Goal: Check status: Check status

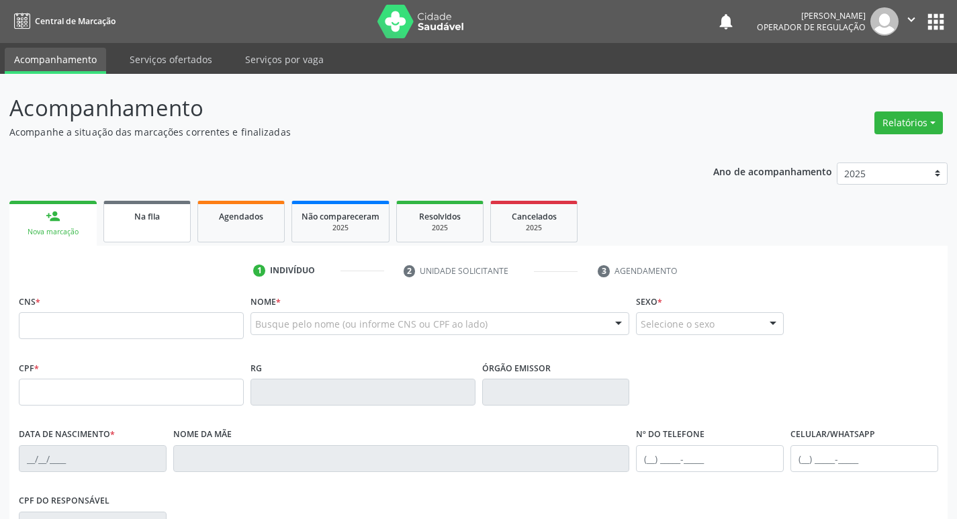
click at [139, 222] on span "Na fila" at bounding box center [147, 216] width 26 height 11
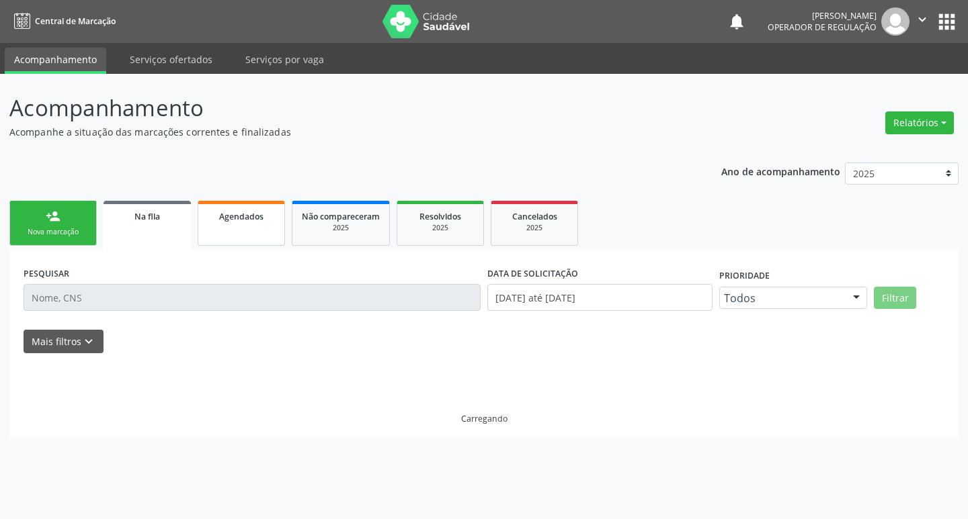
click at [264, 212] on div "Agendados" at bounding box center [241, 216] width 67 height 14
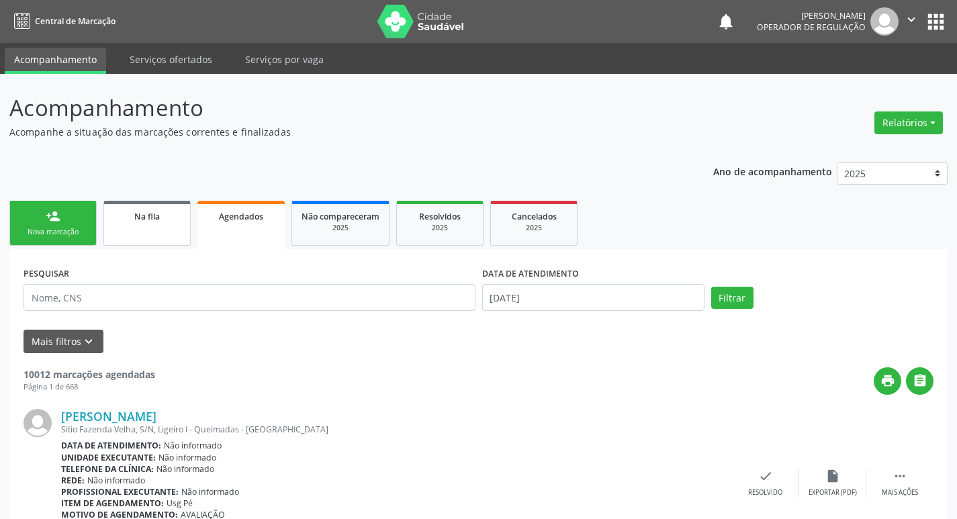
click at [138, 223] on link "Na fila" at bounding box center [146, 223] width 87 height 45
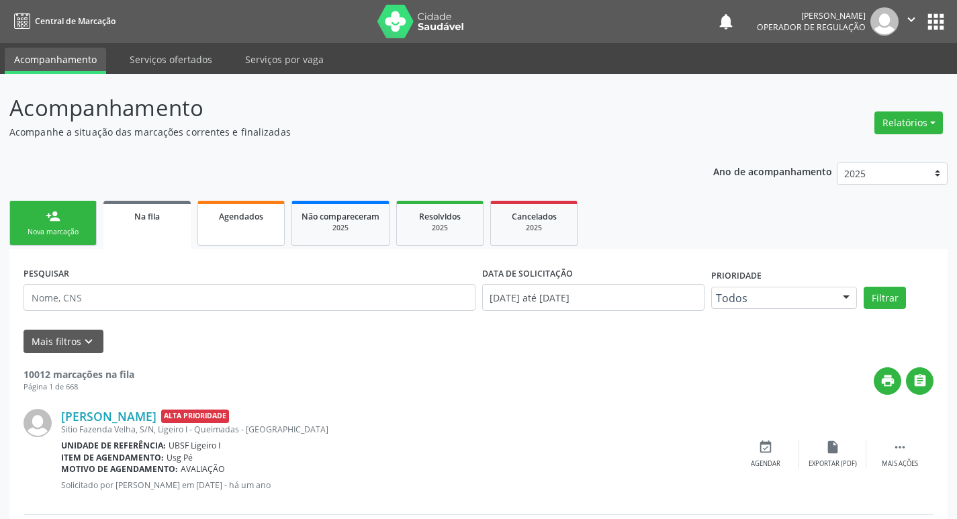
click at [262, 230] on link "Agendados" at bounding box center [241, 223] width 87 height 45
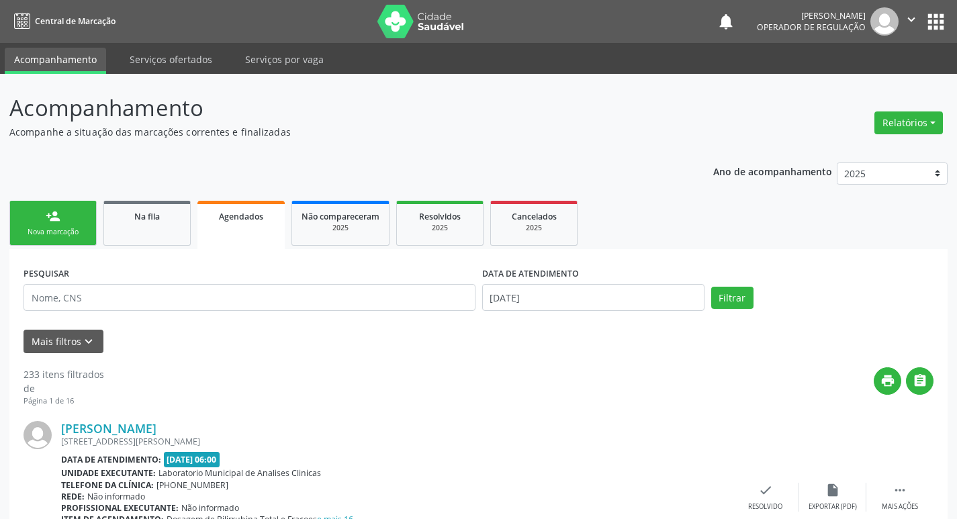
click at [26, 232] on div "Nova marcação" at bounding box center [52, 232] width 67 height 10
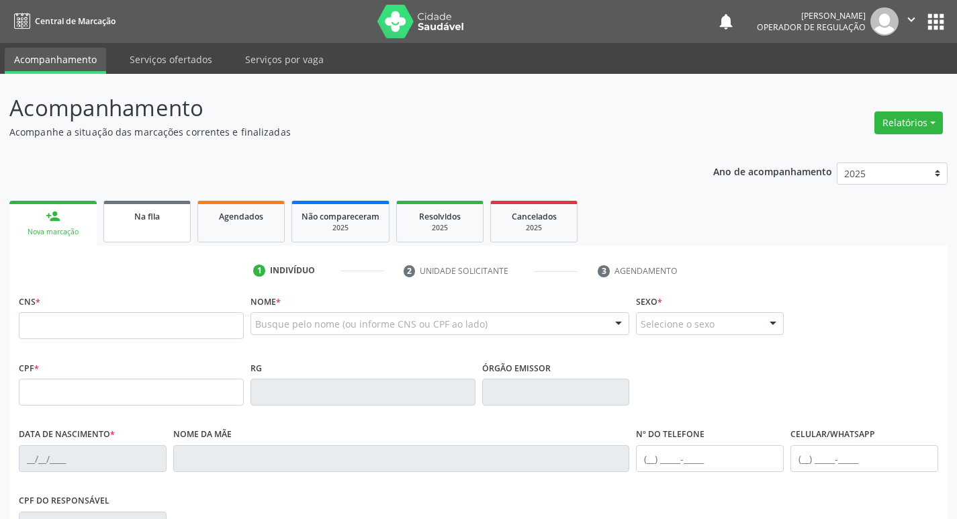
click at [143, 202] on link "Na fila" at bounding box center [146, 222] width 87 height 42
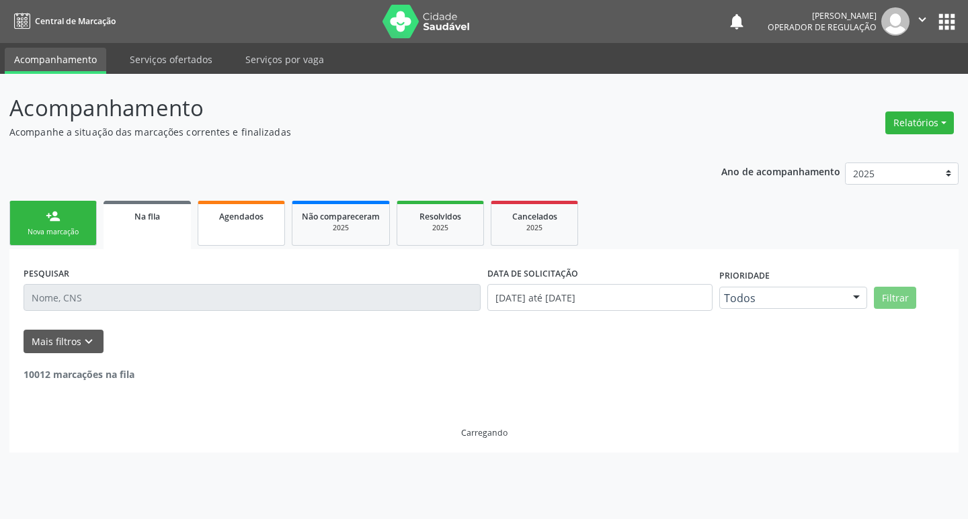
click at [248, 224] on link "Agendados" at bounding box center [241, 223] width 87 height 45
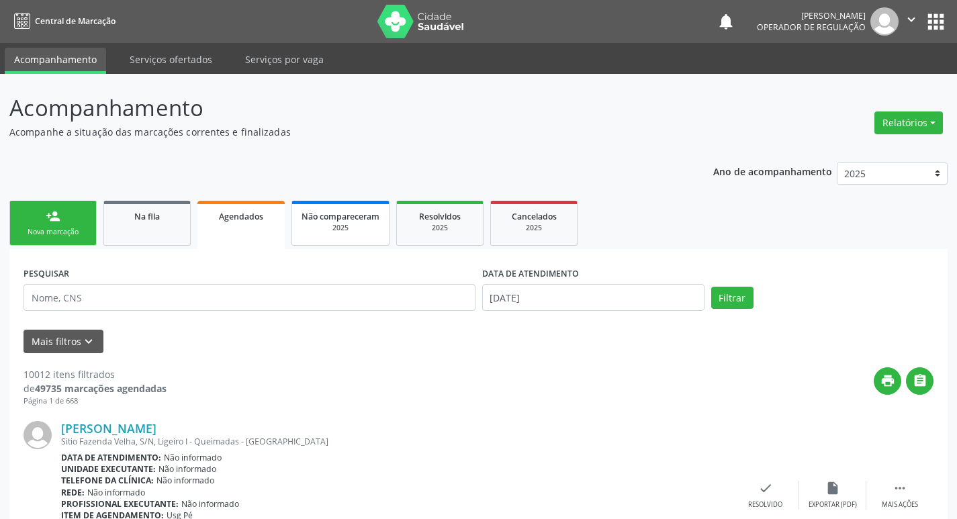
click at [363, 211] on span "Não compareceram" at bounding box center [341, 216] width 78 height 11
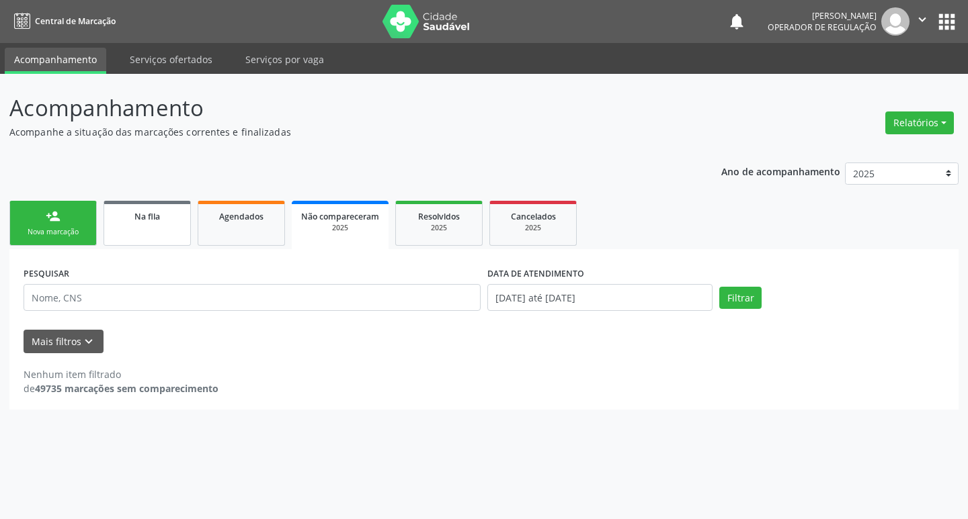
click at [163, 220] on div "Na fila" at bounding box center [147, 216] width 67 height 14
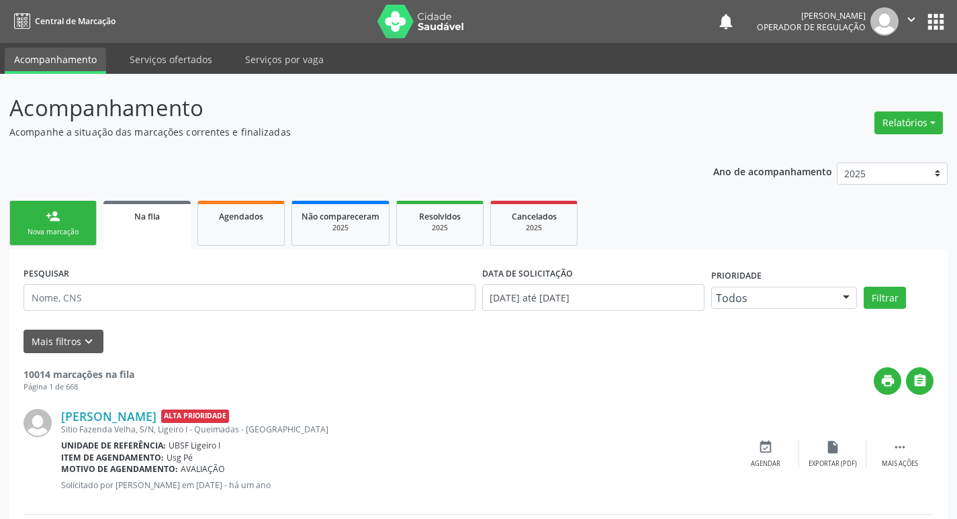
click at [141, 214] on span "Na fila" at bounding box center [147, 216] width 26 height 11
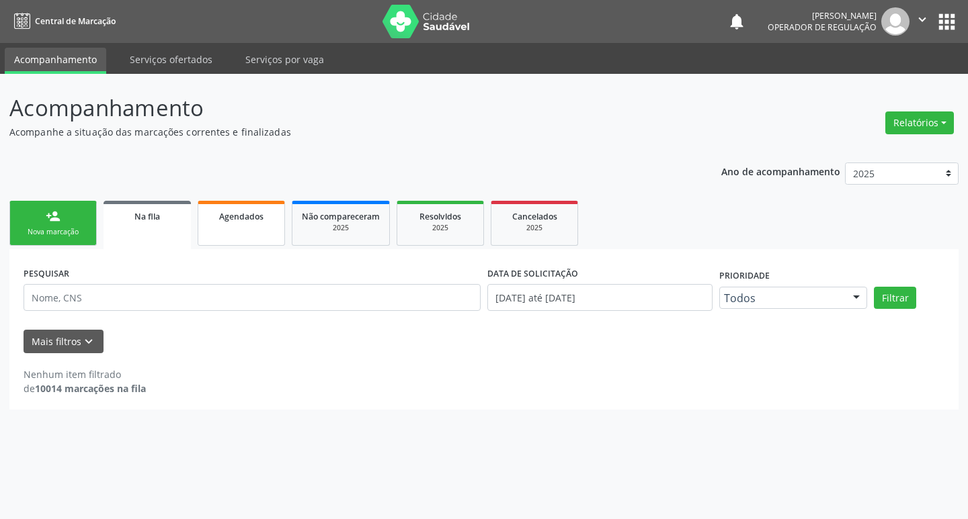
click at [214, 225] on link "Agendados" at bounding box center [241, 223] width 87 height 45
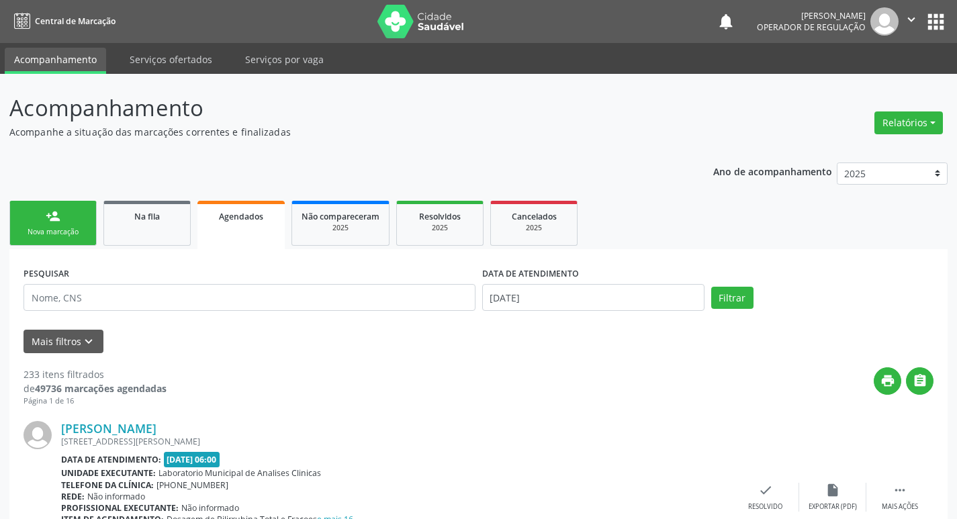
click at [52, 227] on div "Nova marcação" at bounding box center [52, 232] width 67 height 10
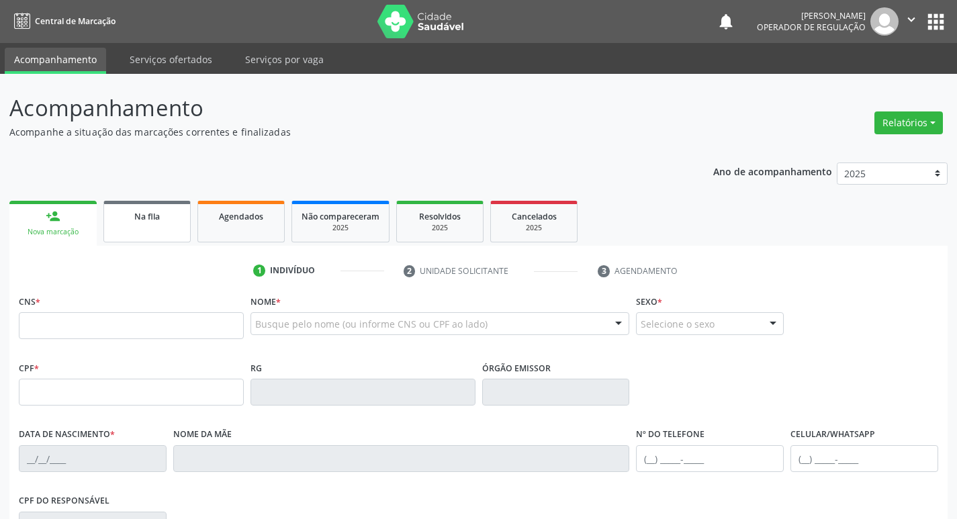
click at [144, 226] on link "Na fila" at bounding box center [146, 222] width 87 height 42
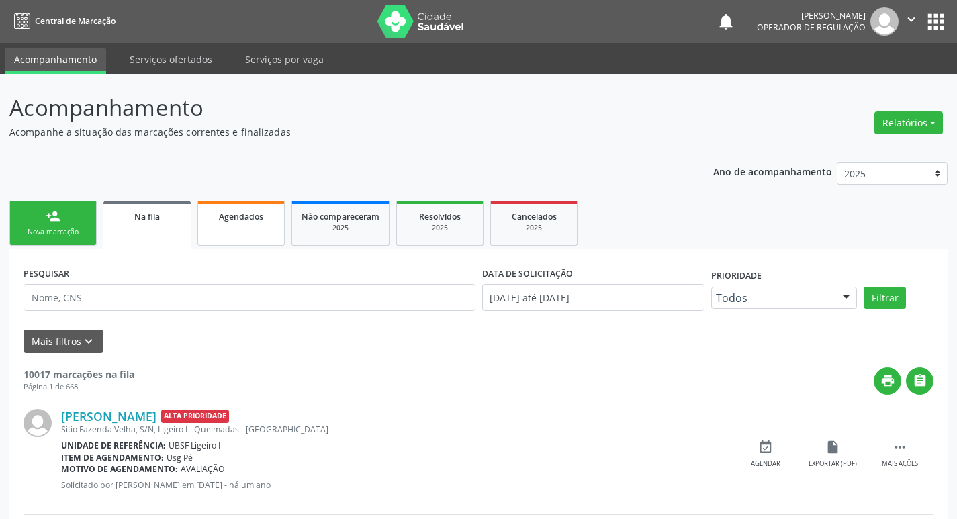
click at [265, 216] on div "Agendados" at bounding box center [241, 216] width 67 height 14
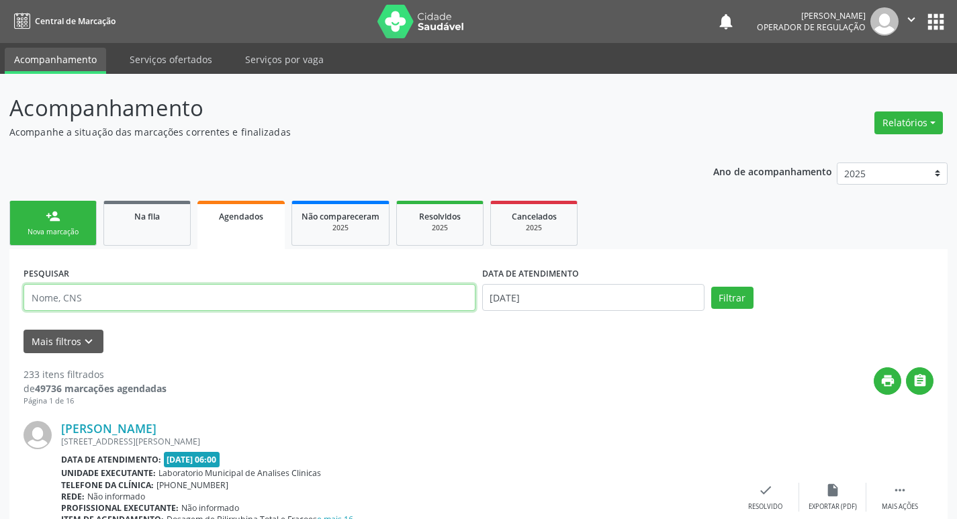
click at [125, 292] on input "text" at bounding box center [250, 297] width 452 height 27
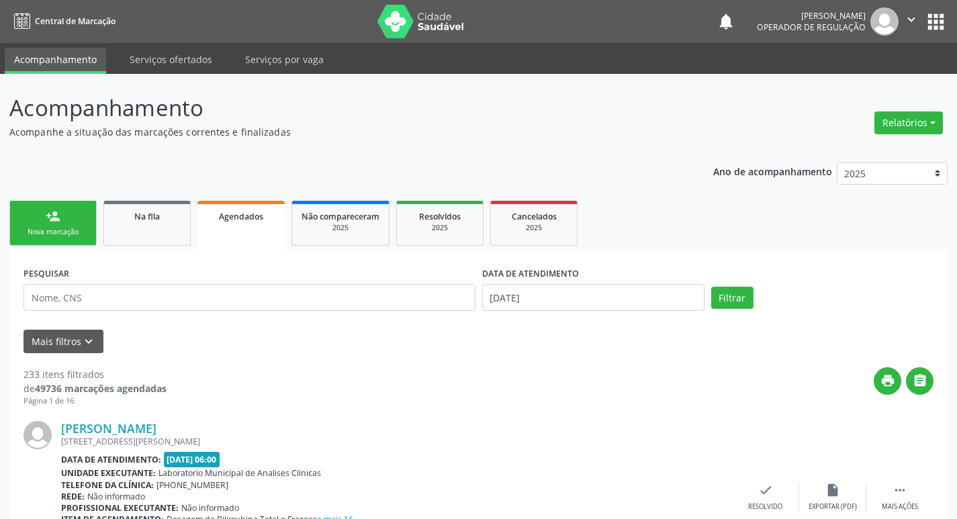
click at [143, 220] on span "Na fila" at bounding box center [147, 216] width 26 height 11
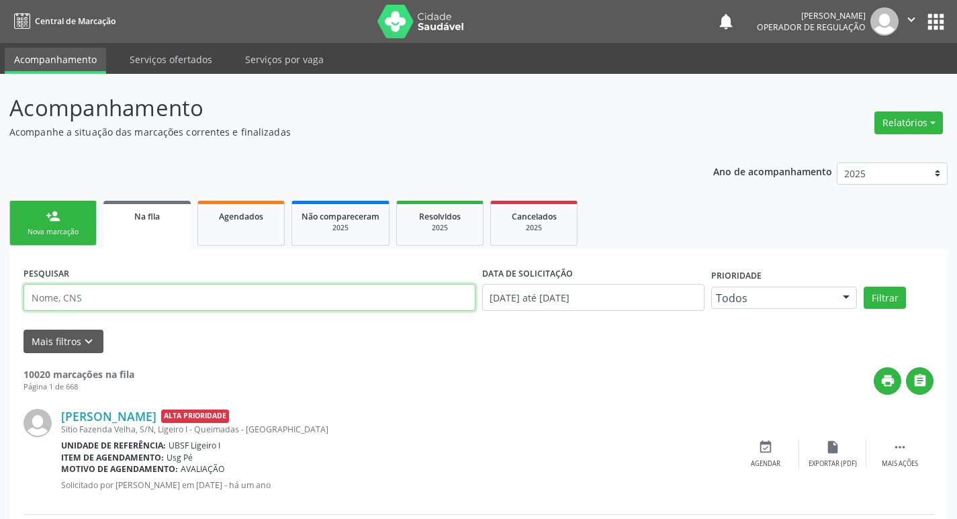
click at [142, 300] on input "text" at bounding box center [250, 297] width 452 height 27
click at [268, 295] on input "706400149885989" at bounding box center [250, 297] width 452 height 27
type input "706400149885989"
click at [864, 287] on button "Filtrar" at bounding box center [885, 298] width 42 height 23
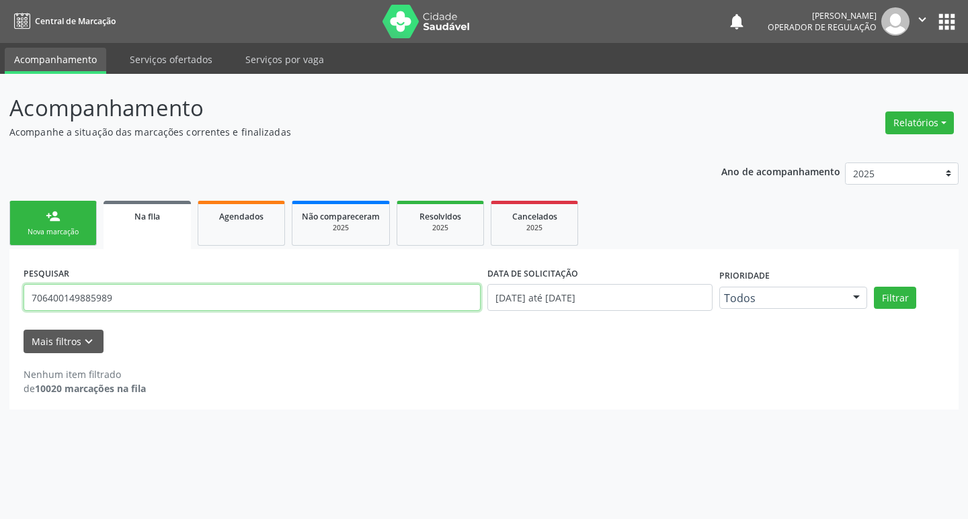
drag, startPoint x: 120, startPoint y: 304, endPoint x: 3, endPoint y: 304, distance: 116.9
click at [3, 304] on div "Acompanhamento Acompanhe a situação das marcações correntes e finalizadas Relat…" at bounding box center [484, 296] width 968 height 445
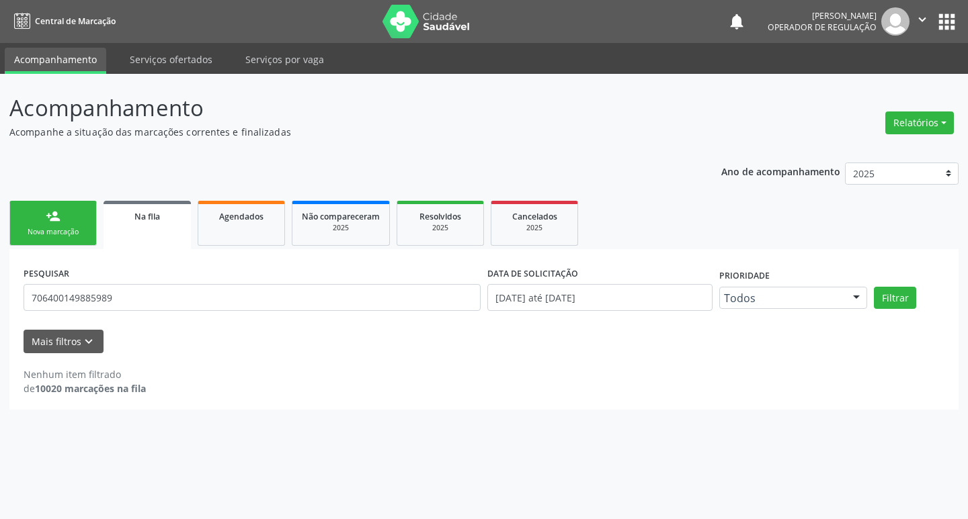
click at [185, 204] on link "Na fila" at bounding box center [146, 225] width 87 height 48
click at [237, 214] on span "Agendados" at bounding box center [241, 216] width 44 height 11
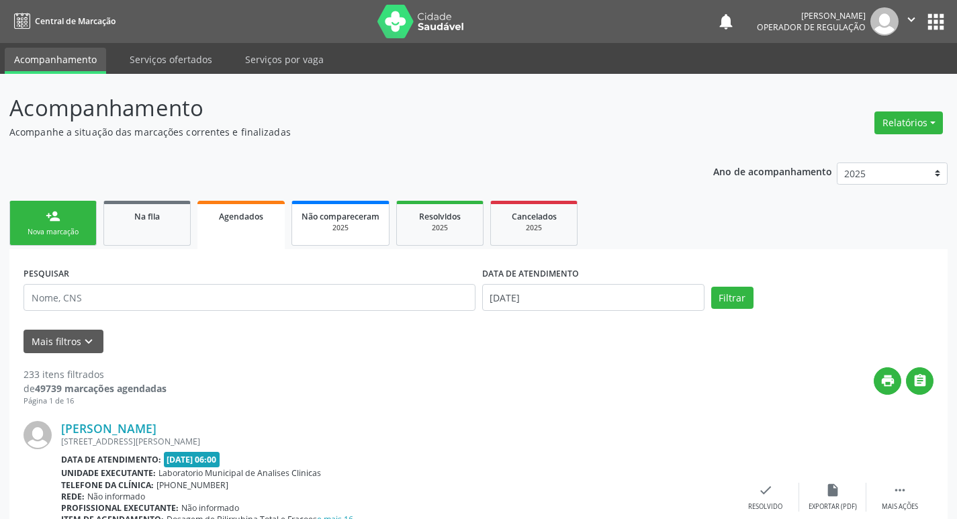
click at [351, 228] on div "2025" at bounding box center [341, 228] width 78 height 10
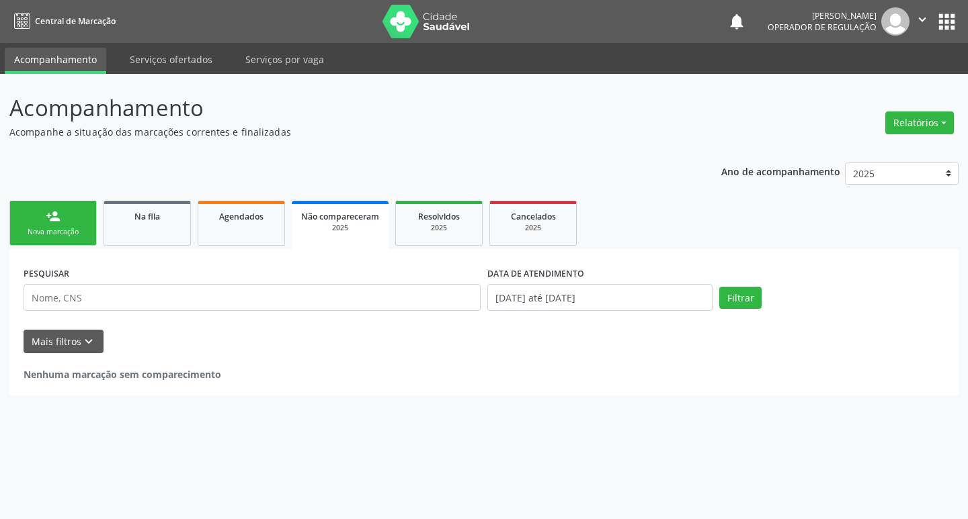
click at [64, 210] on link "person_add Nova marcação" at bounding box center [52, 223] width 87 height 45
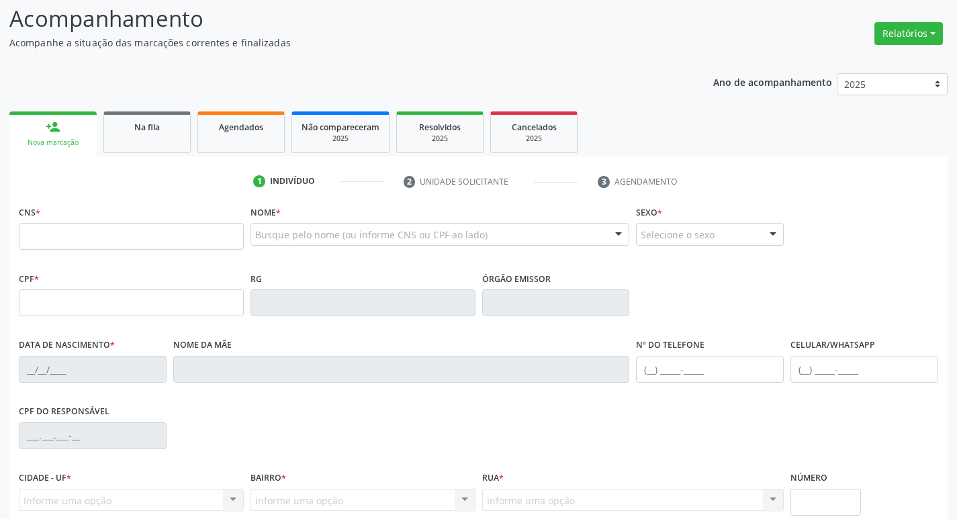
scroll to position [209, 0]
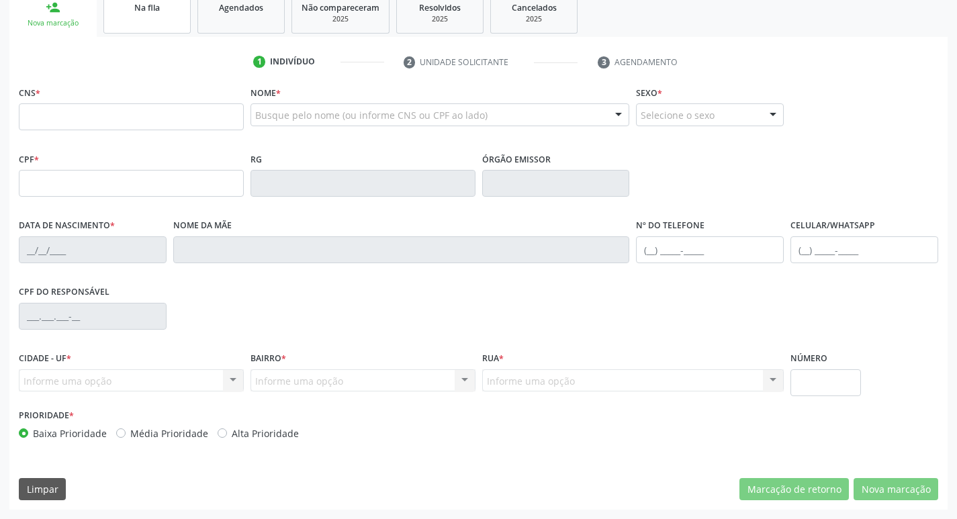
click at [138, 3] on span "Na fila" at bounding box center [147, 7] width 26 height 11
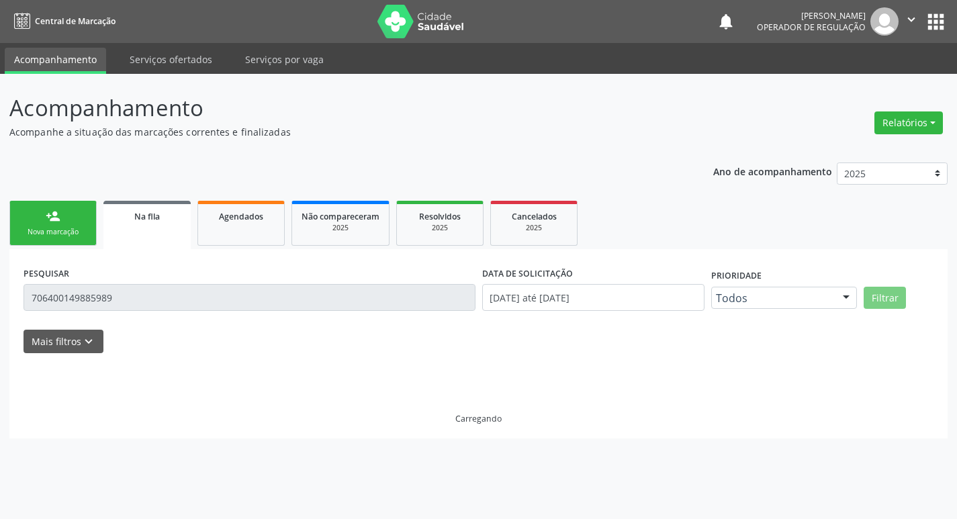
scroll to position [0, 0]
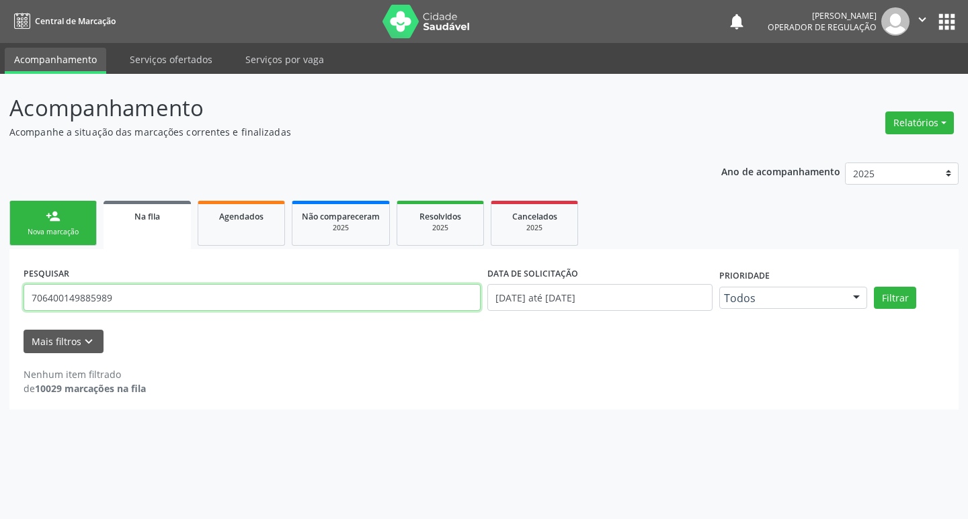
drag, startPoint x: 140, startPoint y: 290, endPoint x: 0, endPoint y: 318, distance: 142.4
click at [0, 318] on div "Acompanhamento Acompanhe a situação das marcações correntes e finalizadas Relat…" at bounding box center [484, 296] width 968 height 445
type input "706400149885989"
click at [873, 287] on button "Filtrar" at bounding box center [894, 298] width 42 height 23
drag, startPoint x: 125, startPoint y: 291, endPoint x: 0, endPoint y: 300, distance: 125.3
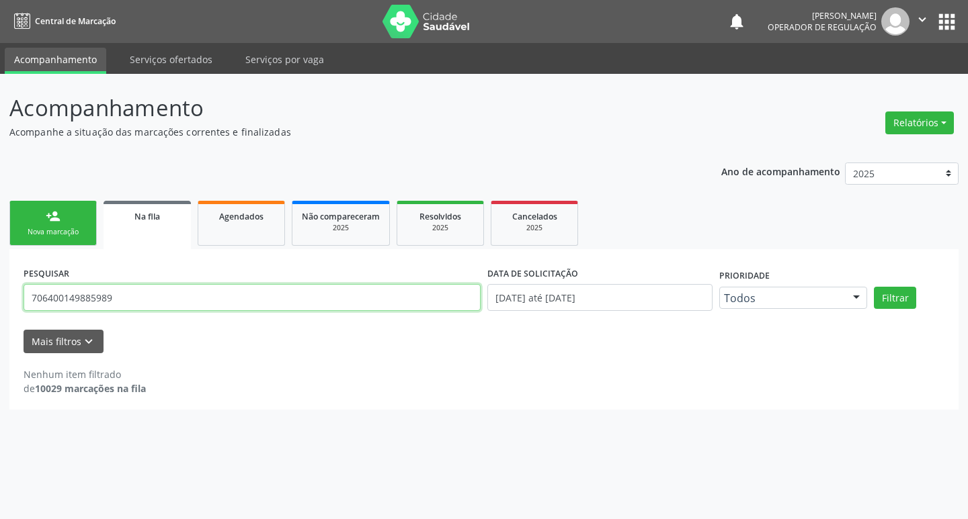
click at [0, 300] on div "Acompanhamento Acompanhe a situação das marcações correntes e finalizadas Relat…" at bounding box center [484, 296] width 968 height 445
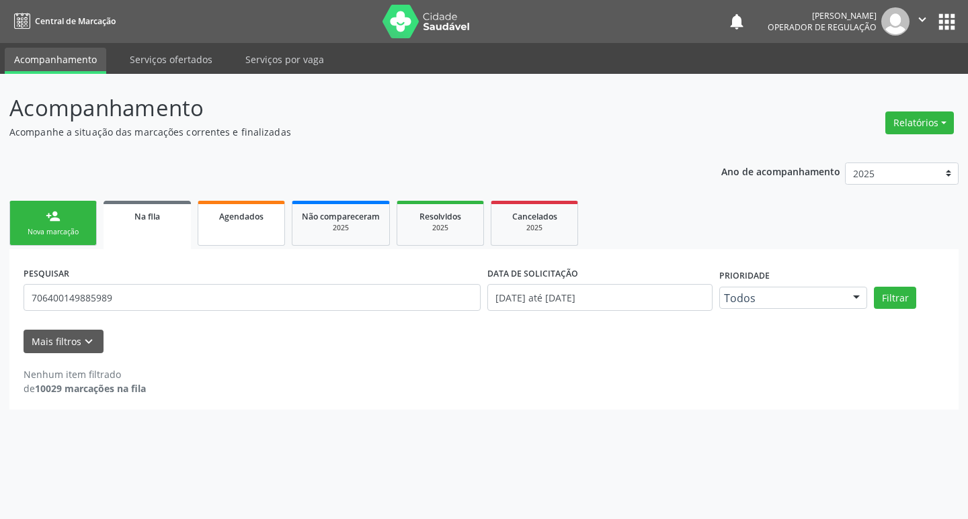
click at [253, 222] on div "Agendados" at bounding box center [241, 216] width 67 height 14
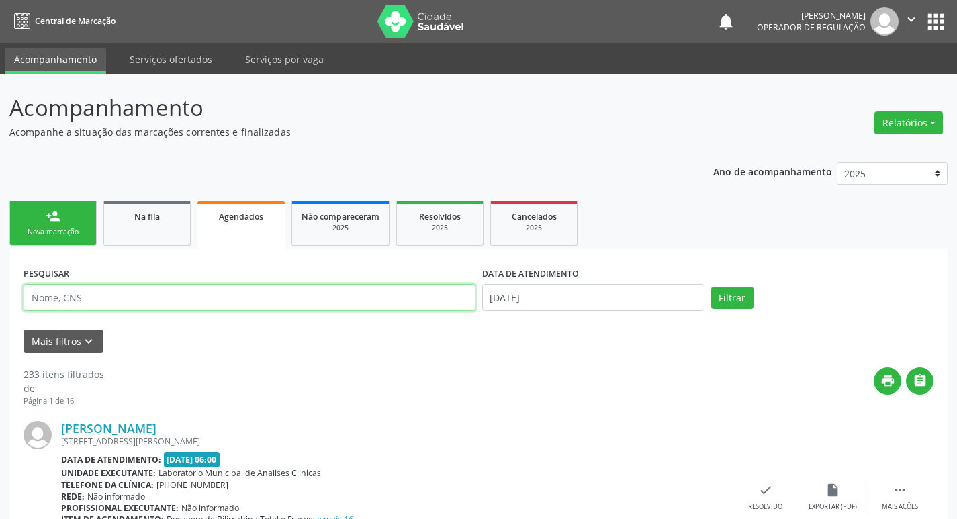
click at [122, 306] on input "text" at bounding box center [250, 297] width 452 height 27
paste input "706400149885989"
type input "706400149885989"
click at [712, 287] on button "Filtrar" at bounding box center [733, 298] width 42 height 23
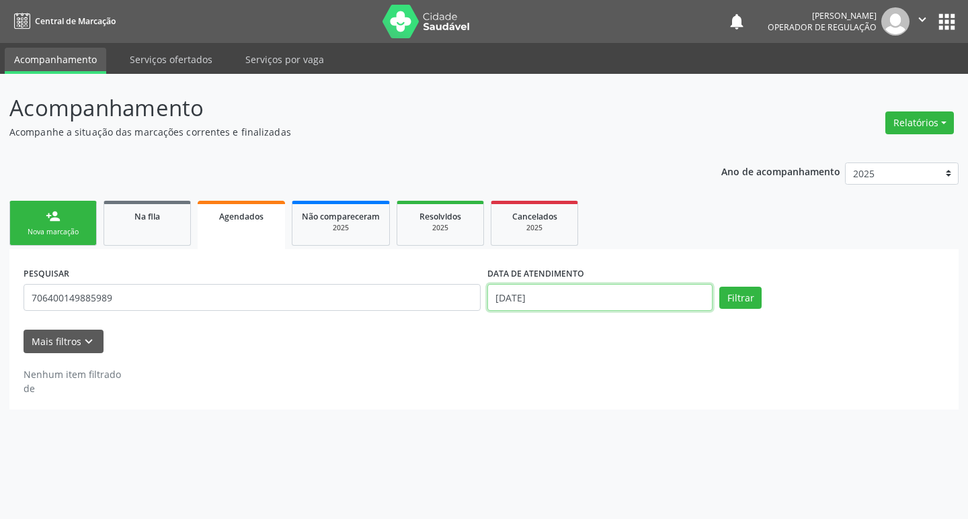
click at [648, 304] on input "[DATE]" at bounding box center [599, 297] width 225 height 27
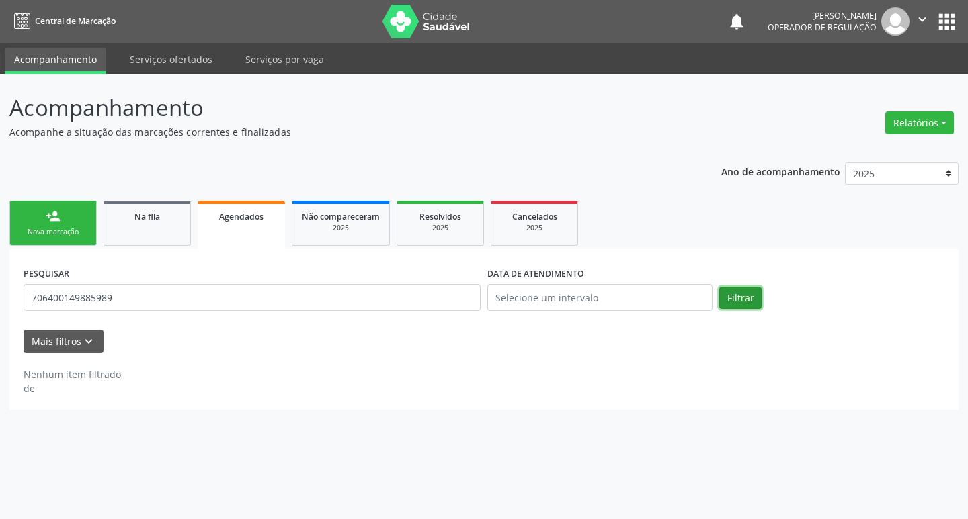
click at [758, 300] on button "Filtrar" at bounding box center [740, 298] width 42 height 23
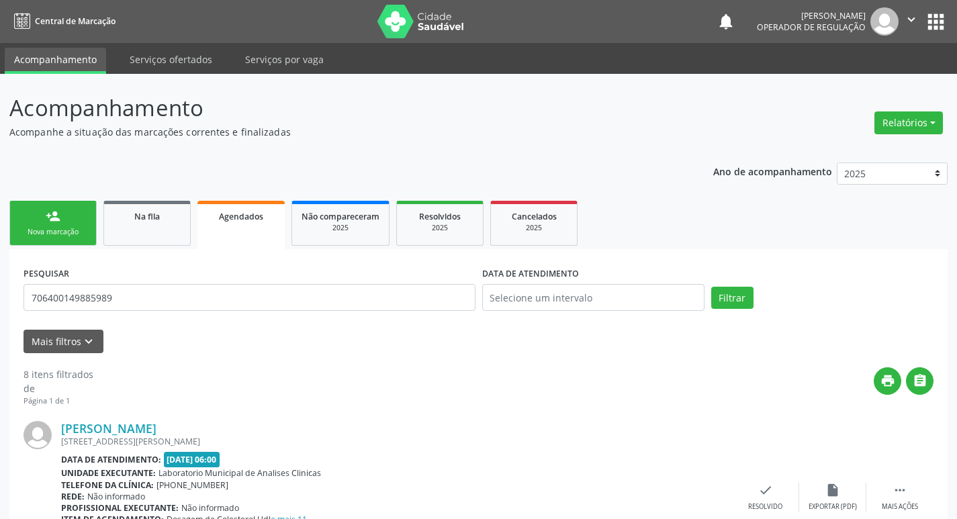
click at [78, 232] on div "Nova marcação" at bounding box center [52, 232] width 67 height 10
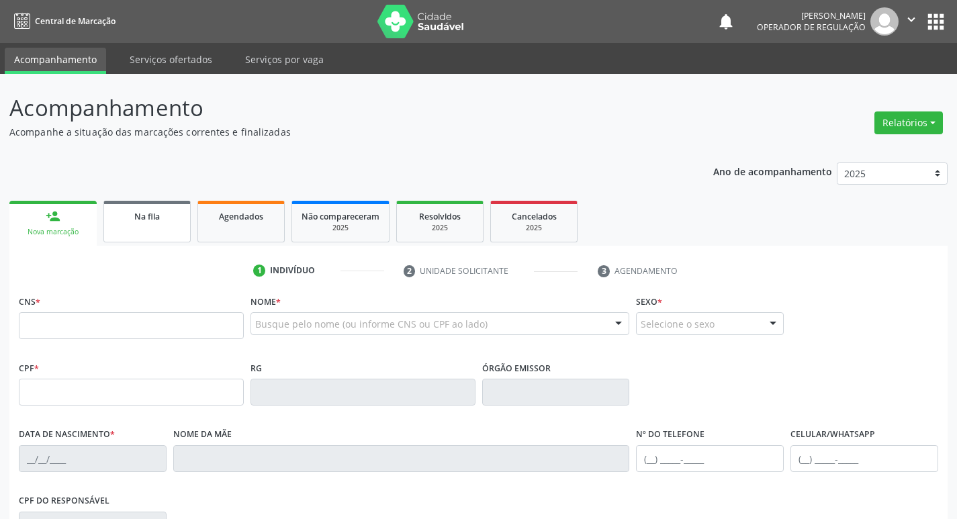
click at [178, 220] on div "Na fila" at bounding box center [147, 216] width 67 height 14
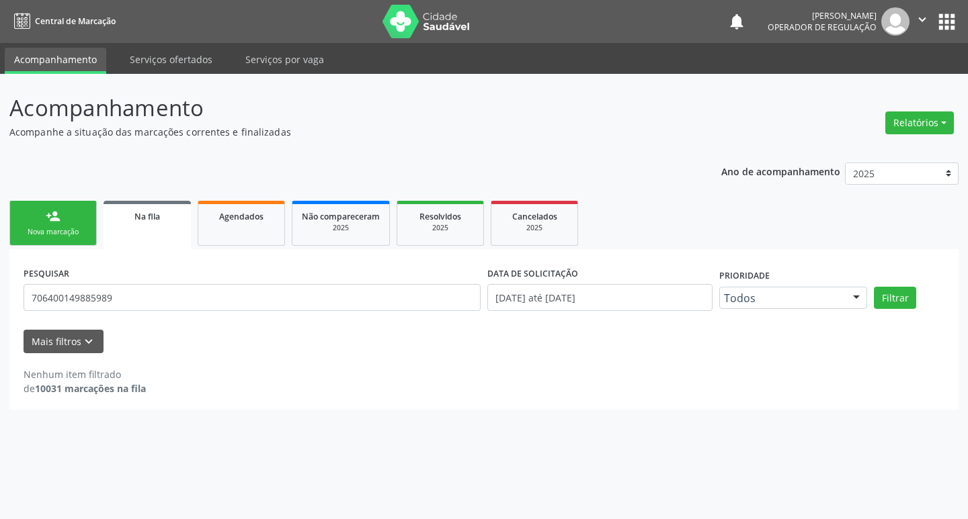
click at [859, 113] on header "Acompanhamento Acompanhe a situação das marcações correntes e finalizadas Relat…" at bounding box center [483, 115] width 949 height 48
drag, startPoint x: 880, startPoint y: 110, endPoint x: 931, endPoint y: 155, distance: 67.6
click at [931, 155] on div "Acompanhamento Acompanhe a situação das marcações correntes e finalizadas Relat…" at bounding box center [483, 250] width 949 height 318
click at [873, 223] on ul "person_add Nova marcação Na fila Agendados Não compareceram 2025 Resolvidos 202…" at bounding box center [483, 224] width 949 height 52
click at [145, 220] on span "Na fila" at bounding box center [147, 216] width 26 height 11
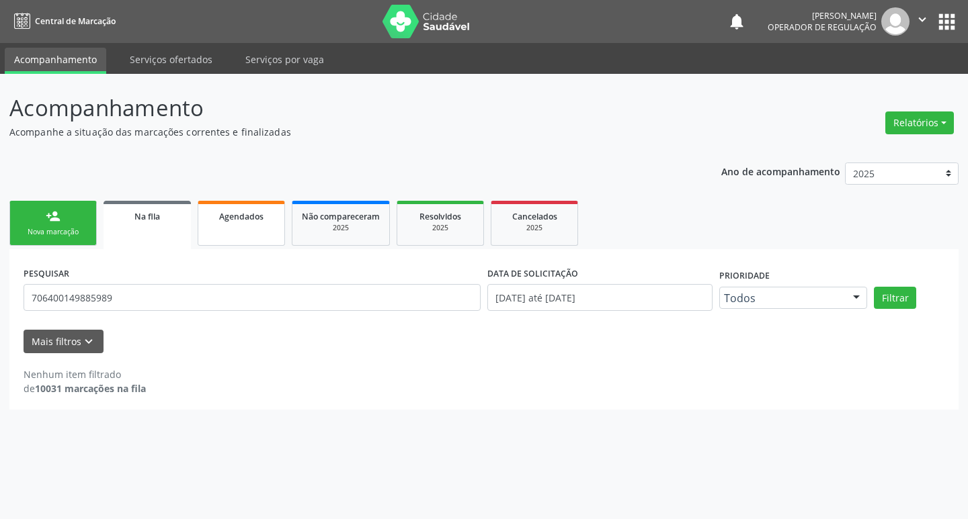
click at [216, 231] on link "Agendados" at bounding box center [241, 223] width 87 height 45
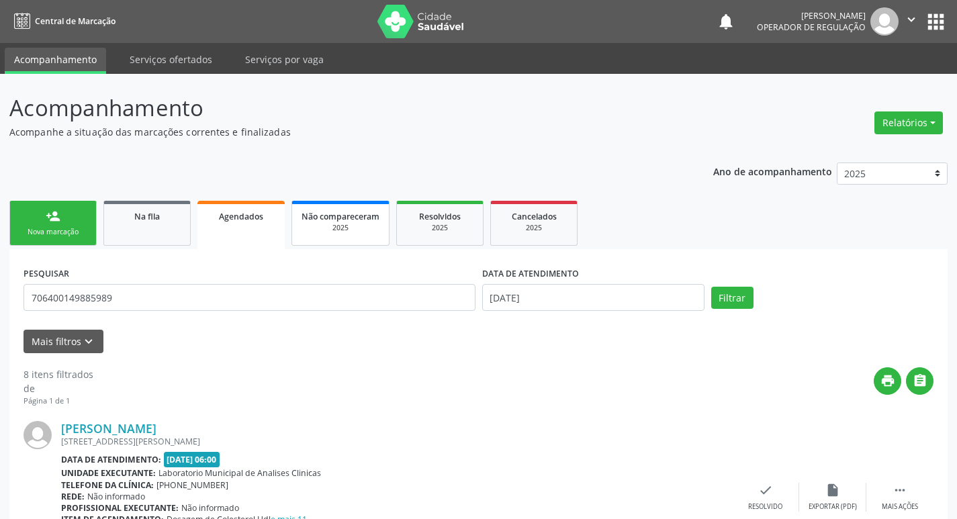
click at [320, 220] on span "Não compareceram" at bounding box center [341, 216] width 78 height 11
